Goal: Task Accomplishment & Management: Manage account settings

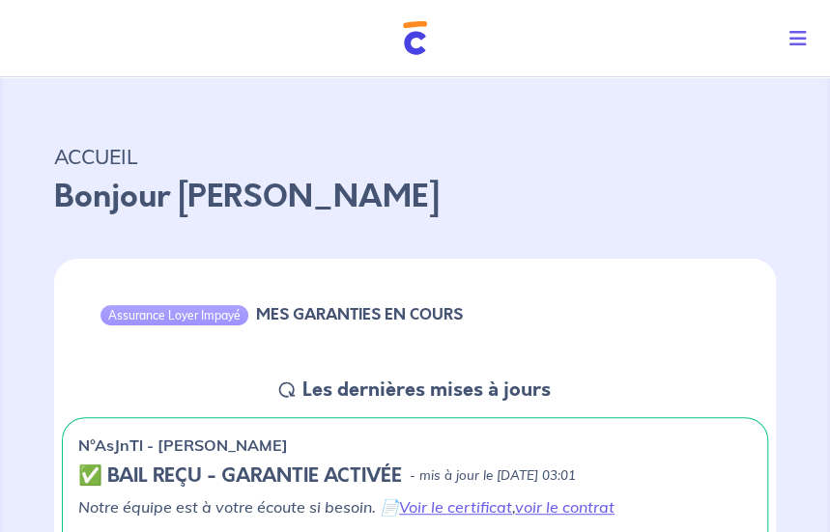
click at [799, 31] on icon "Toggle navigation" at bounding box center [797, 38] width 17 height 19
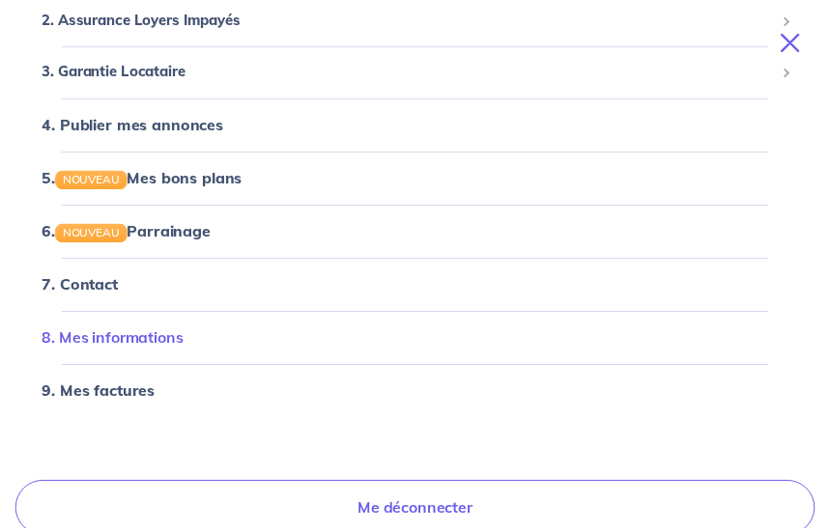
scroll to position [160, 0]
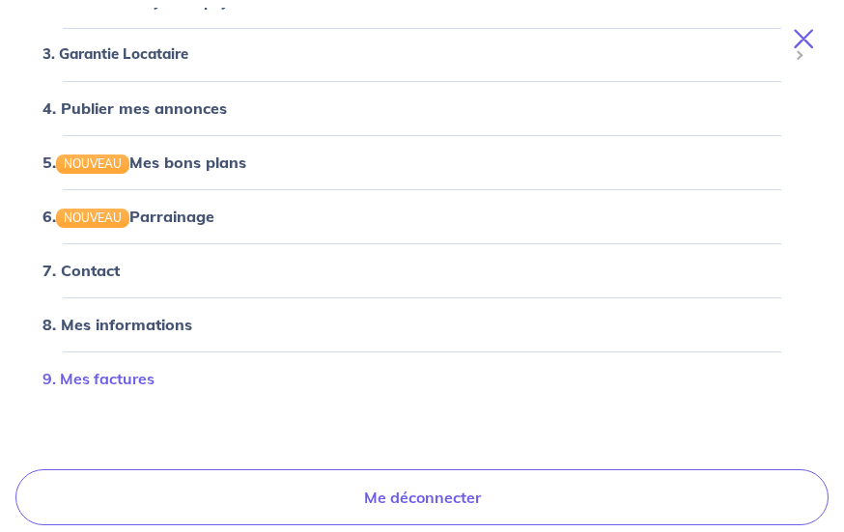
click at [131, 378] on link "9. Mes factures" at bounding box center [98, 378] width 112 height 19
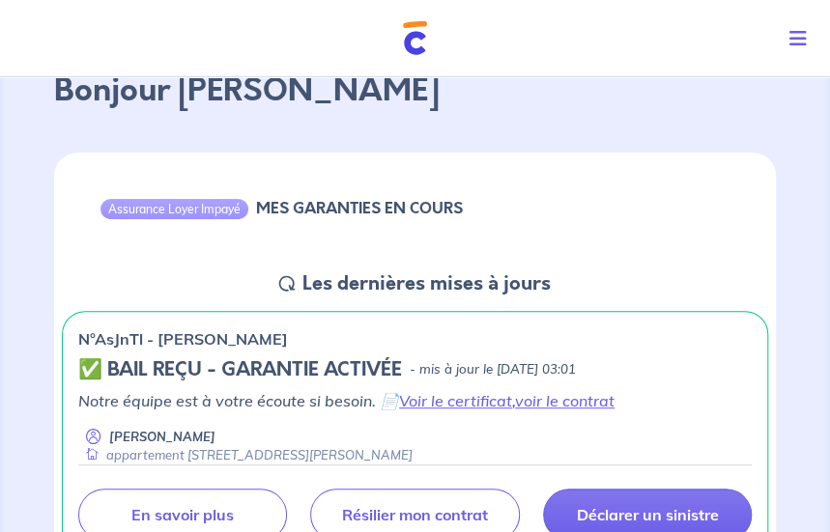
scroll to position [97, 0]
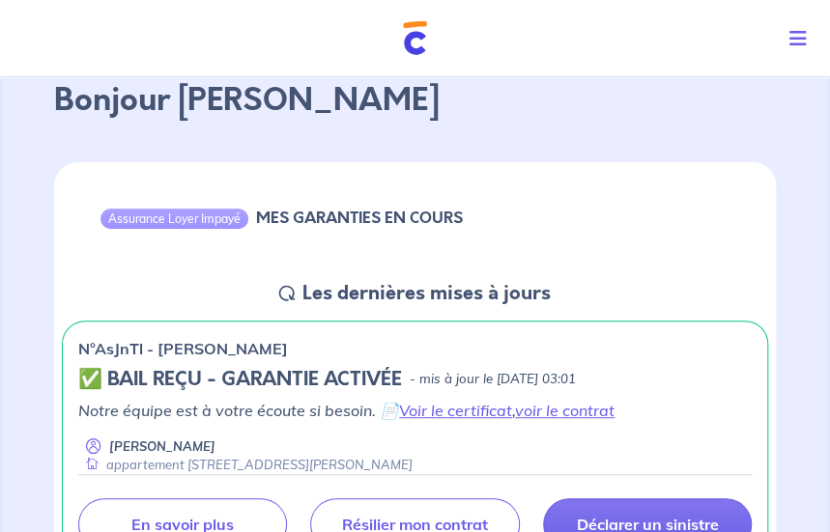
click at [800, 39] on icon "Toggle navigation" at bounding box center [797, 38] width 17 height 19
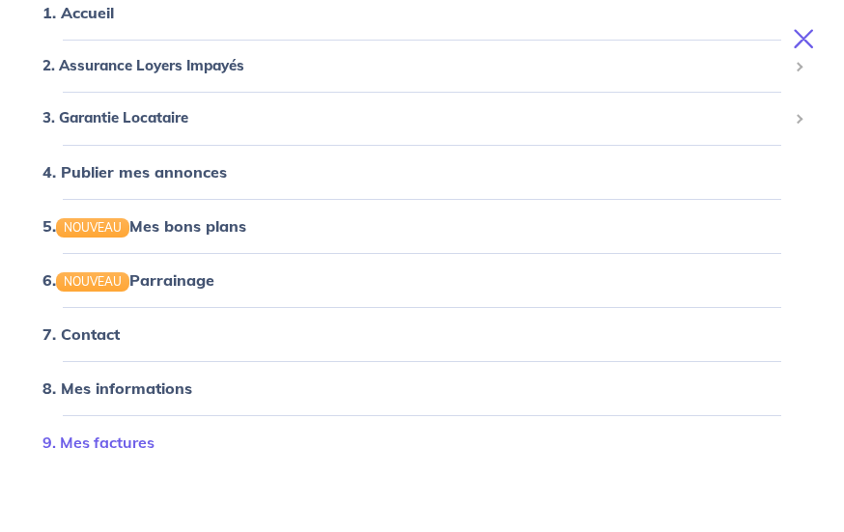
click at [133, 439] on link "9. Mes factures" at bounding box center [98, 442] width 112 height 19
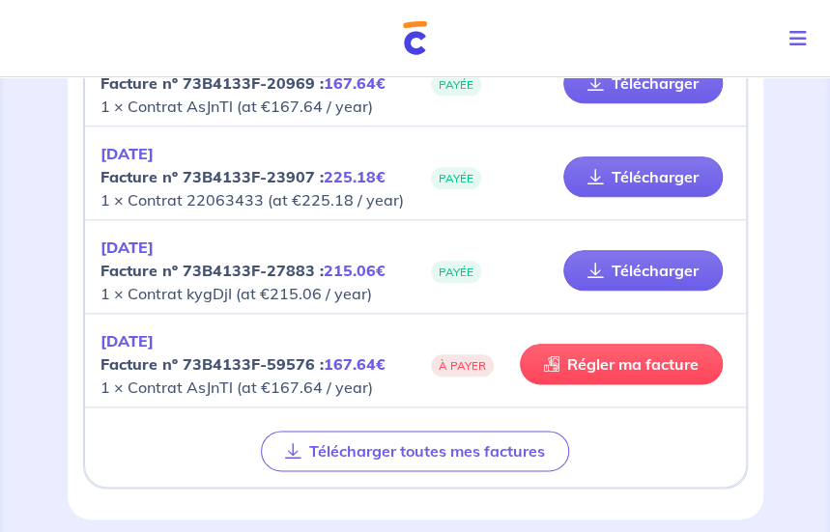
scroll to position [579, 0]
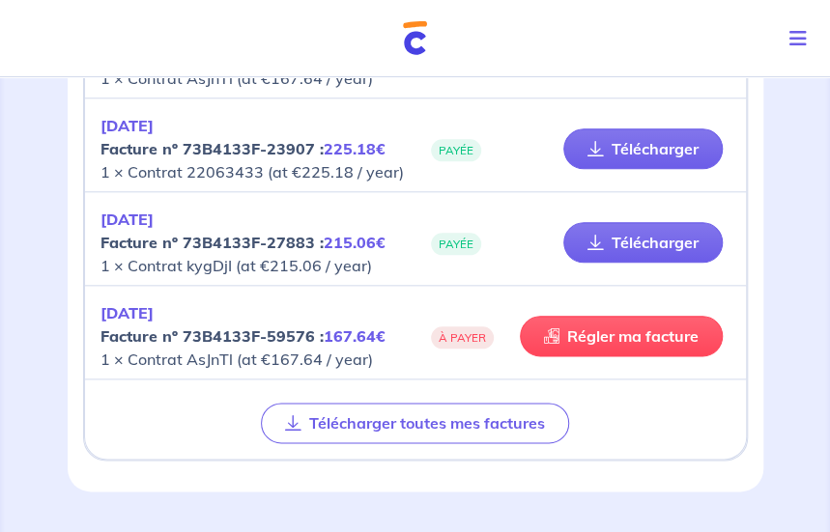
click at [796, 36] on icon "Toggle navigation" at bounding box center [797, 38] width 17 height 19
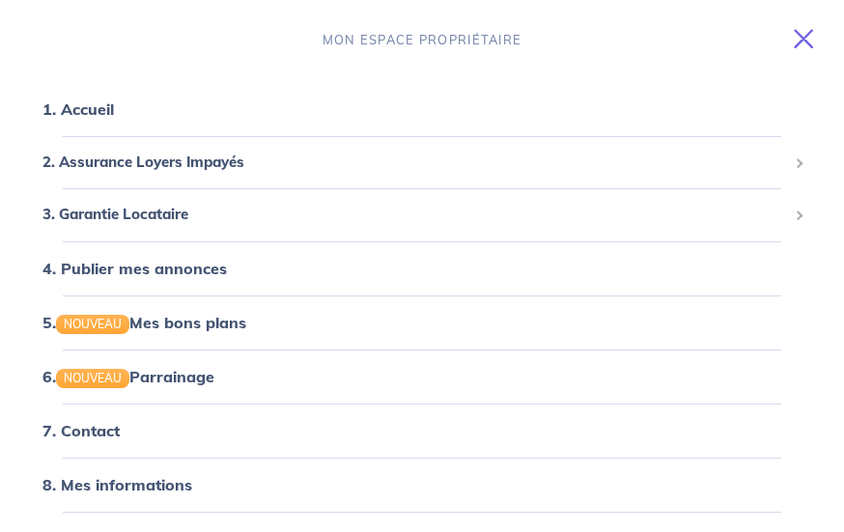
click at [812, 38] on icon "Toggle navigation" at bounding box center [803, 38] width 19 height 19
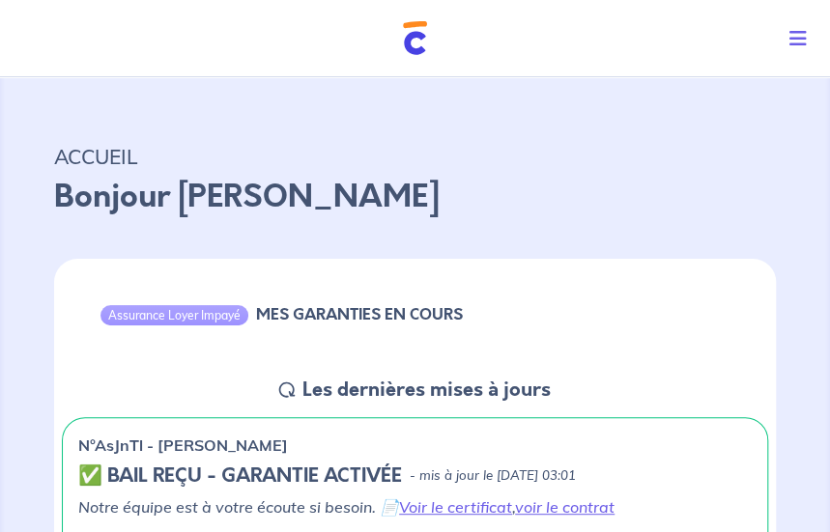
scroll to position [97, 0]
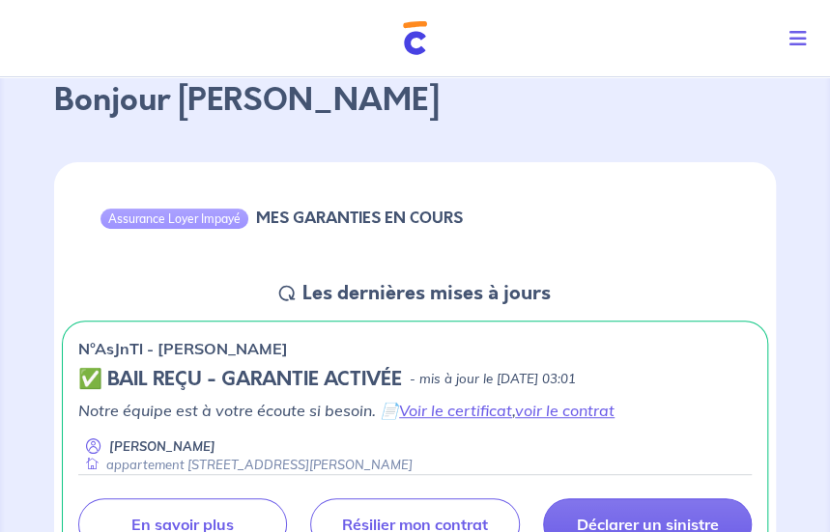
click at [795, 40] on icon "Toggle navigation" at bounding box center [797, 38] width 17 height 19
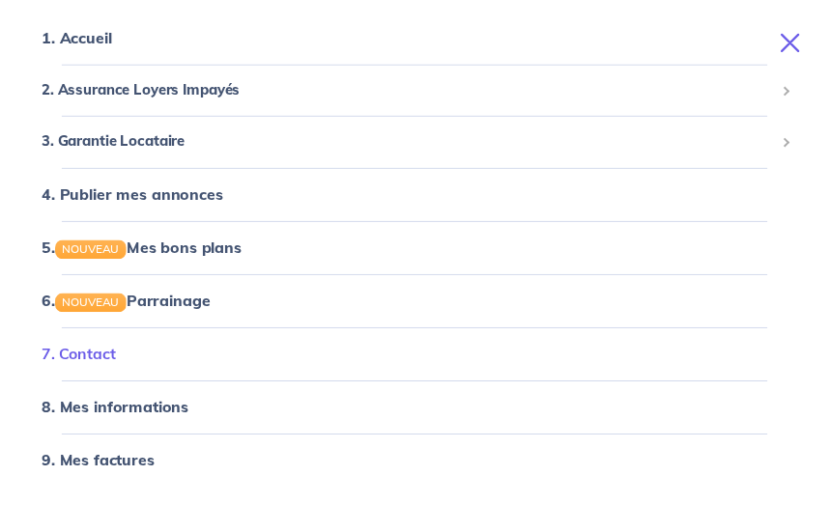
scroll to position [160, 0]
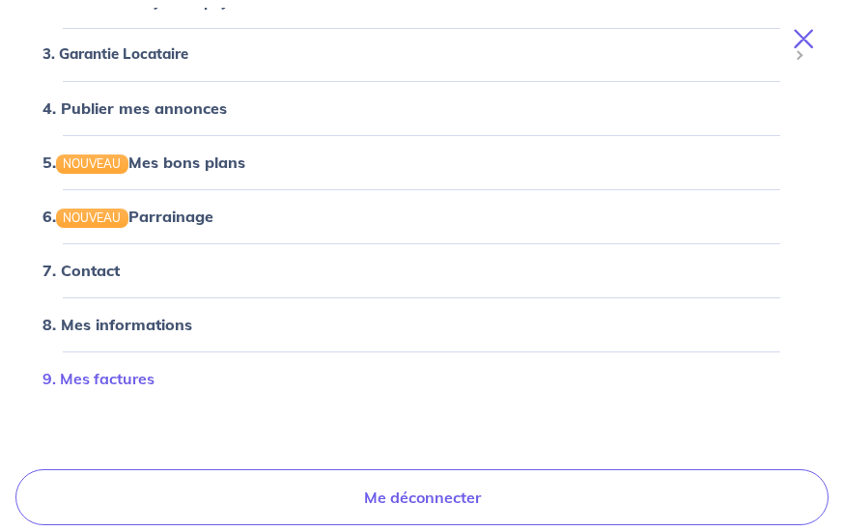
click at [120, 373] on link "9. Mes factures" at bounding box center [98, 378] width 112 height 19
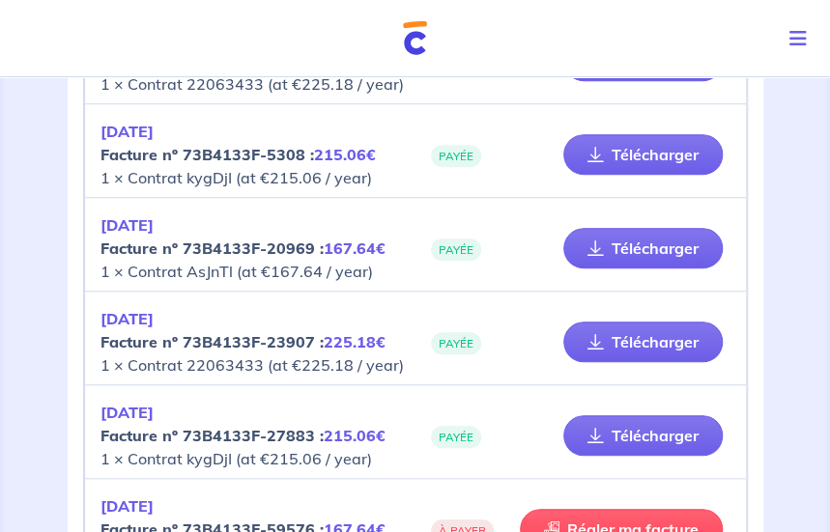
scroll to position [483, 0]
